Goal: Find specific page/section: Find specific page/section

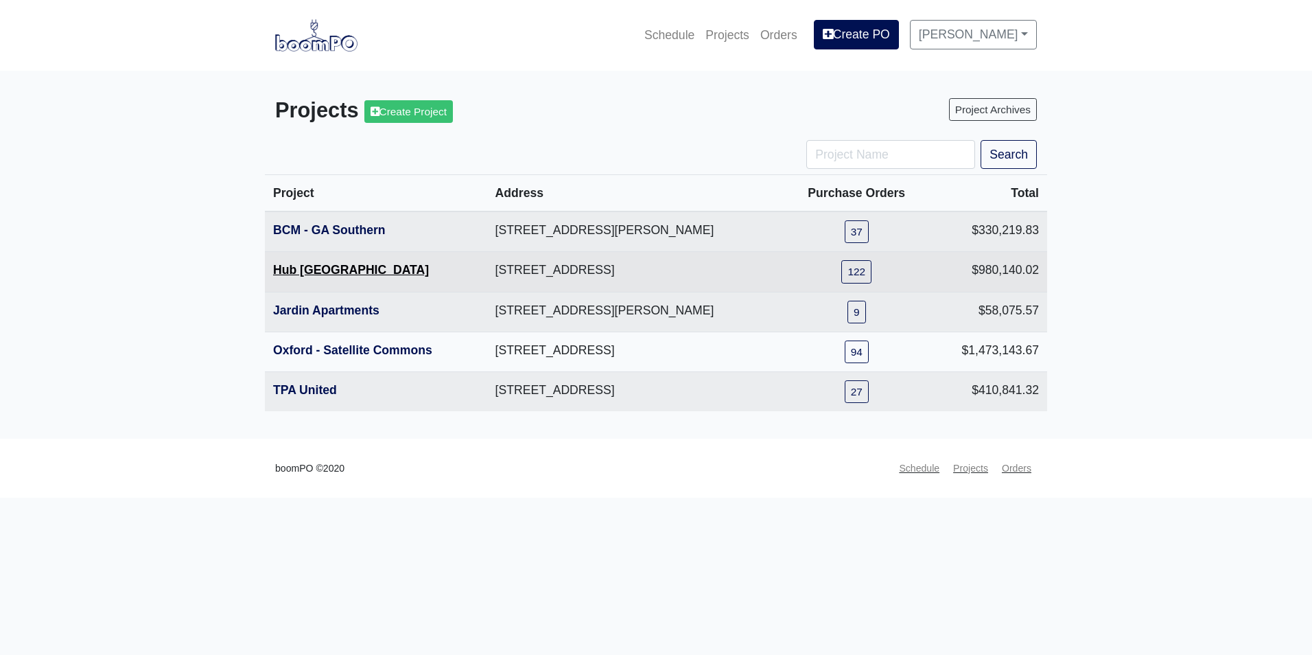
click at [320, 274] on link "Hub [GEOGRAPHIC_DATA]" at bounding box center [351, 270] width 156 height 14
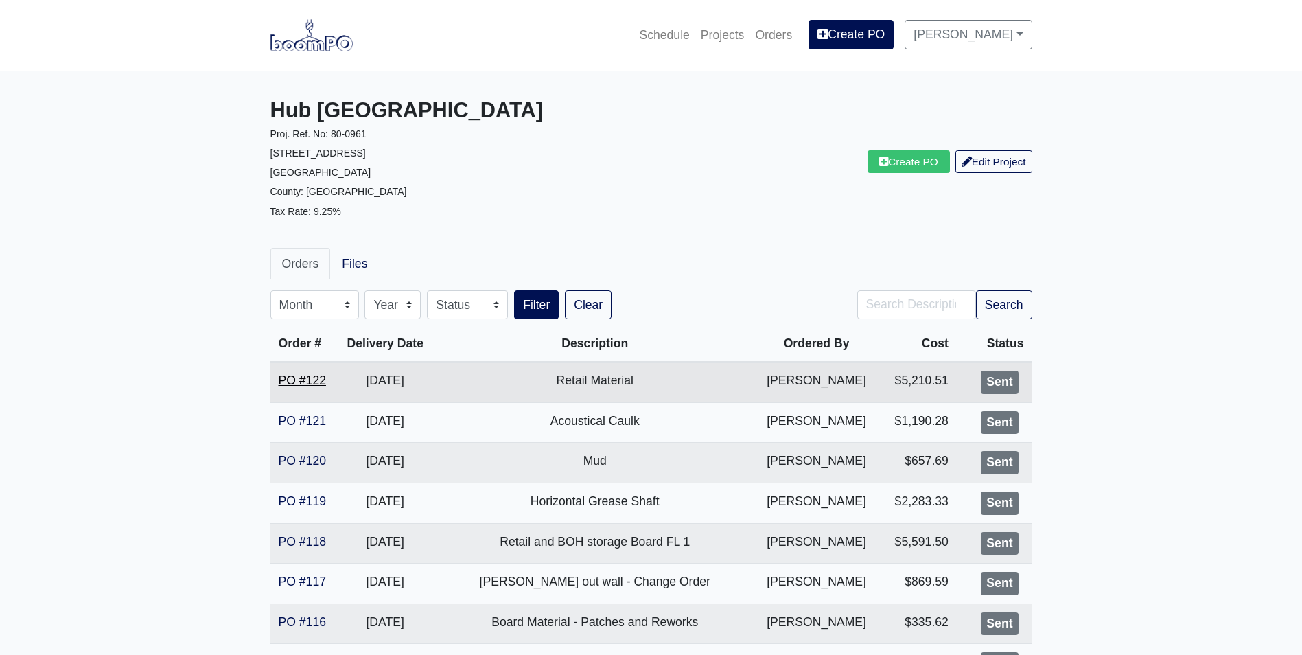
click at [304, 381] on link "PO #122" at bounding box center [302, 380] width 47 height 14
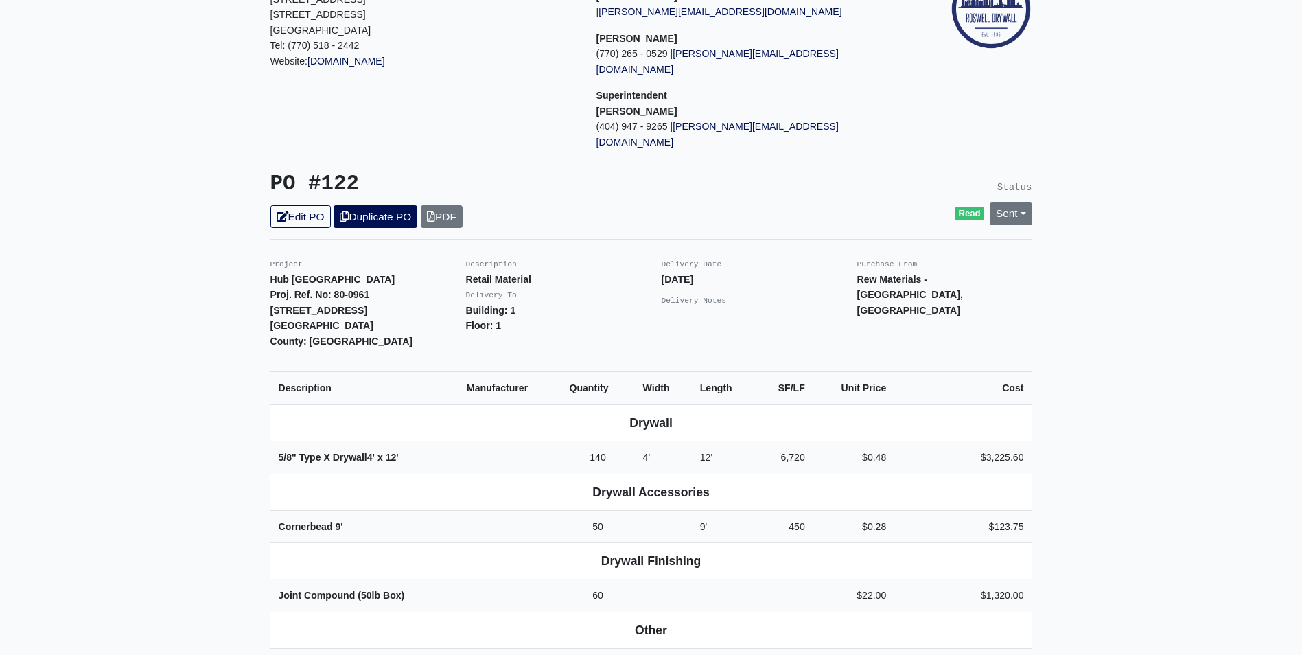
scroll to position [137, 0]
